Goal: Find specific page/section: Find specific page/section

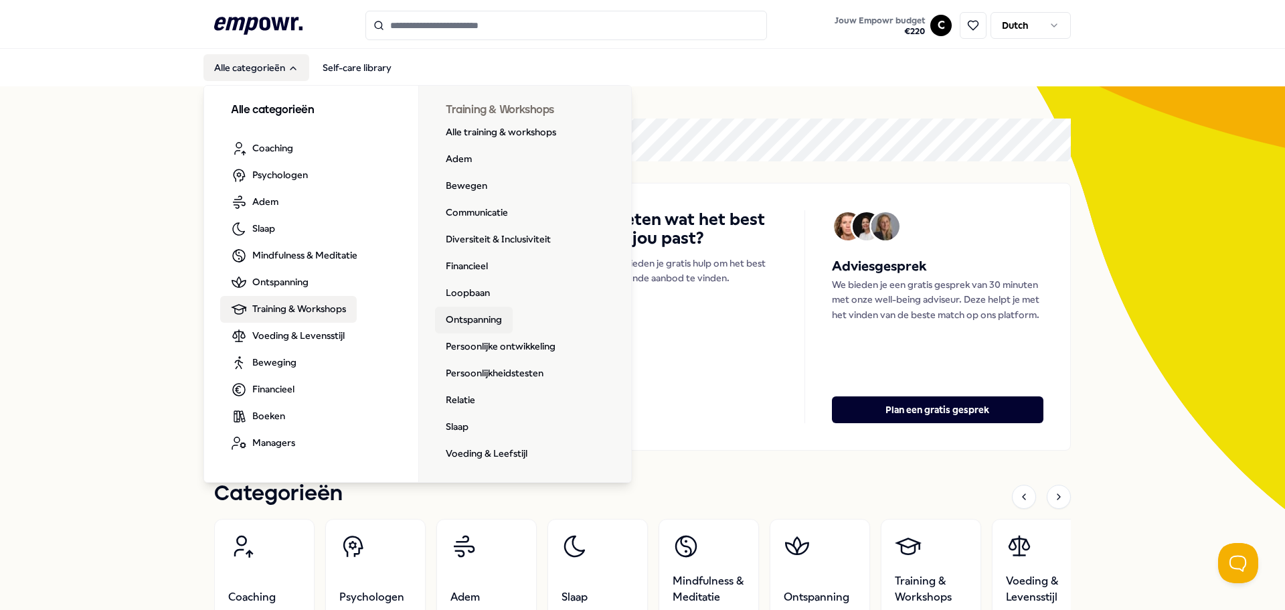
drag, startPoint x: 244, startPoint y: 317, endPoint x: 427, endPoint y: 312, distance: 183.4
drag, startPoint x: 427, startPoint y: 312, endPoint x: 306, endPoint y: 311, distance: 121.1
click at [306, 311] on span "Training & Workshops" at bounding box center [299, 308] width 94 height 15
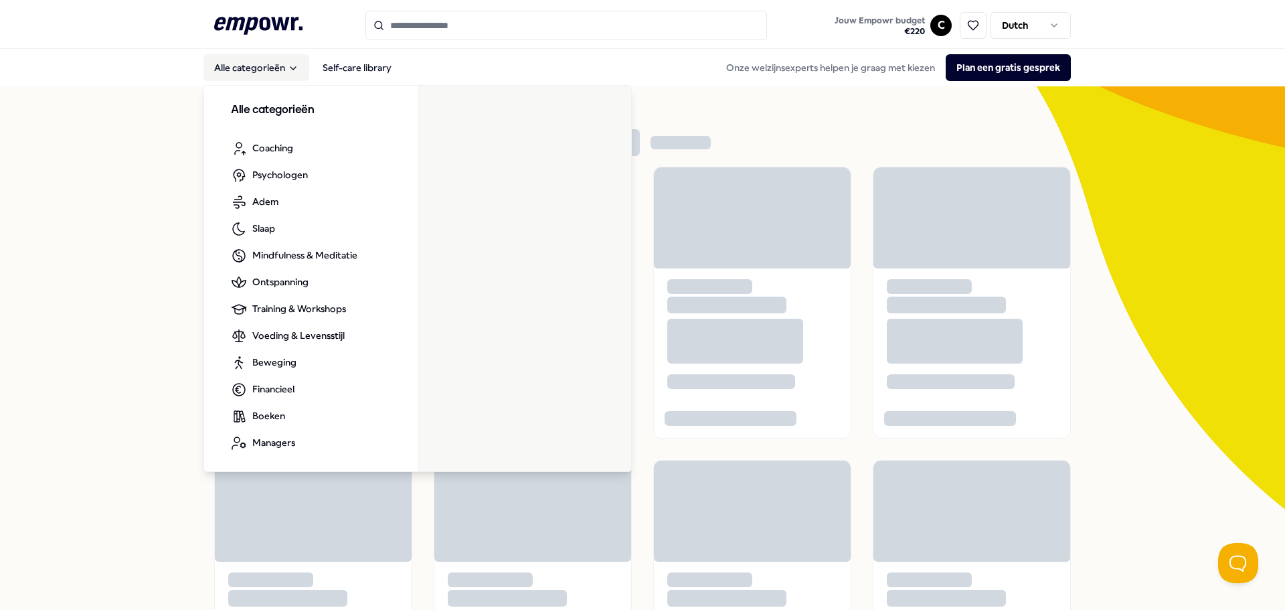
click at [252, 56] on button "Alle categorieën" at bounding box center [256, 67] width 106 height 27
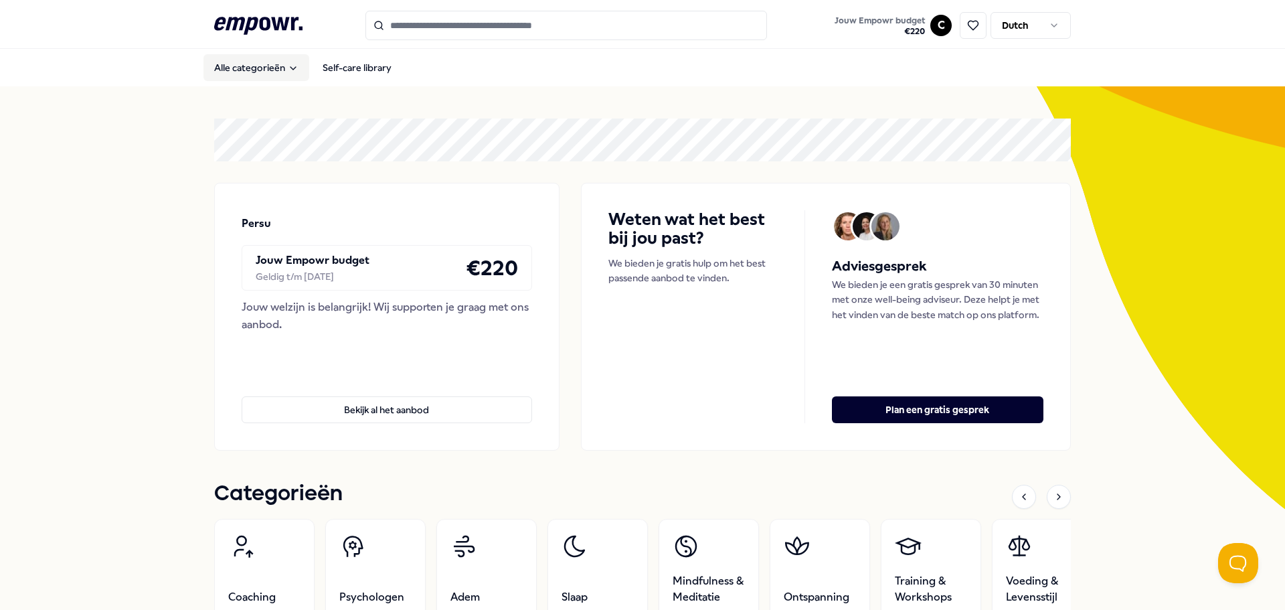
click at [253, 68] on button "Alle categorieën" at bounding box center [256, 67] width 106 height 27
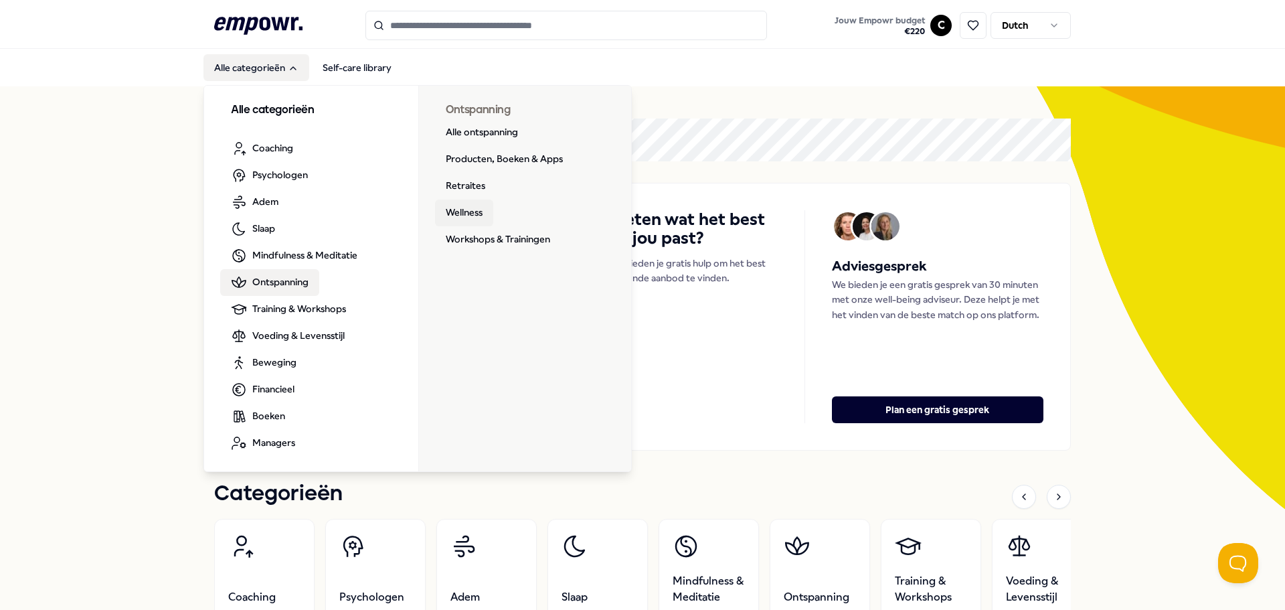
click at [469, 209] on link "Wellness" at bounding box center [464, 212] width 58 height 27
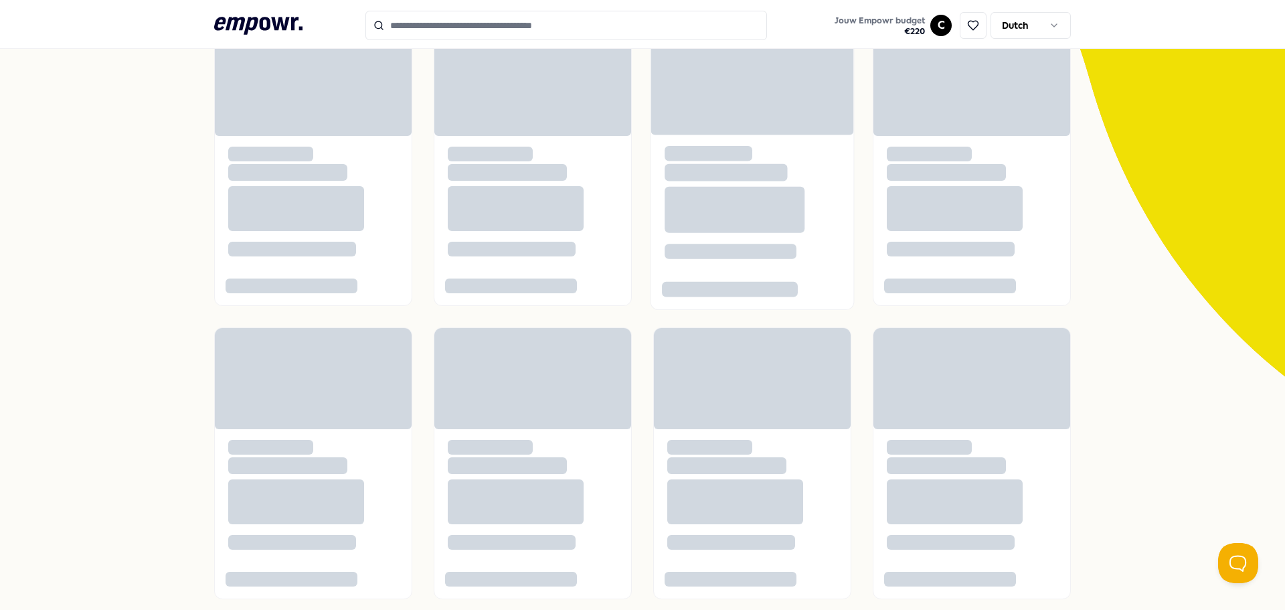
scroll to position [134, 0]
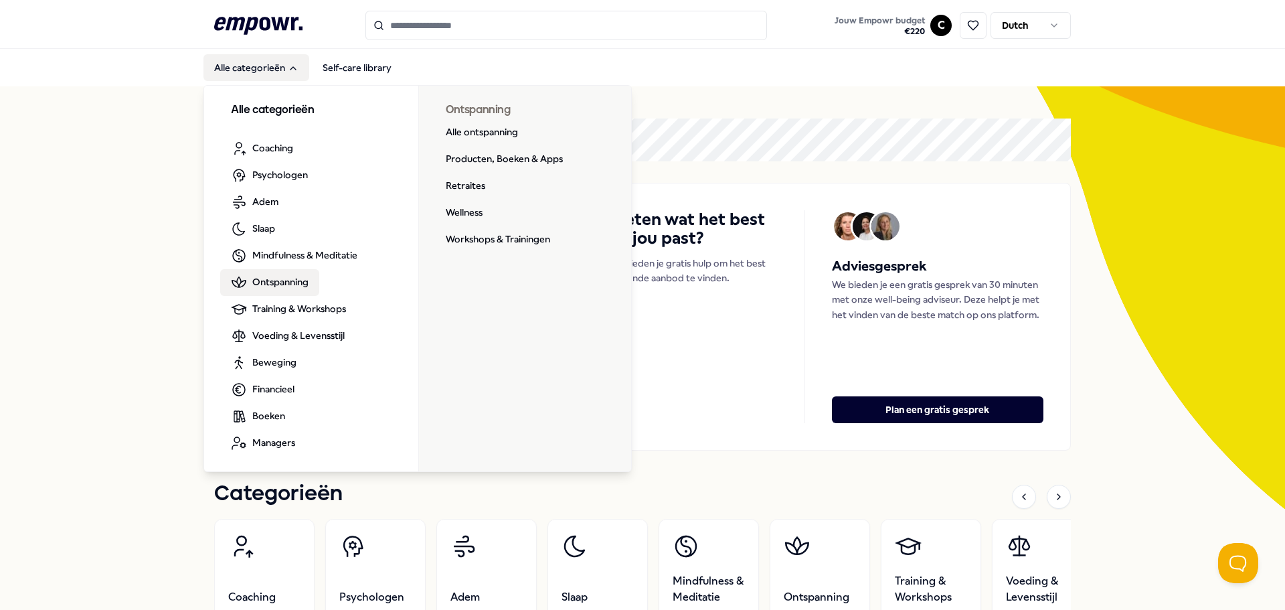
click at [272, 282] on span "Ontspanning" at bounding box center [280, 281] width 56 height 15
